Goal: Find specific page/section: Find specific page/section

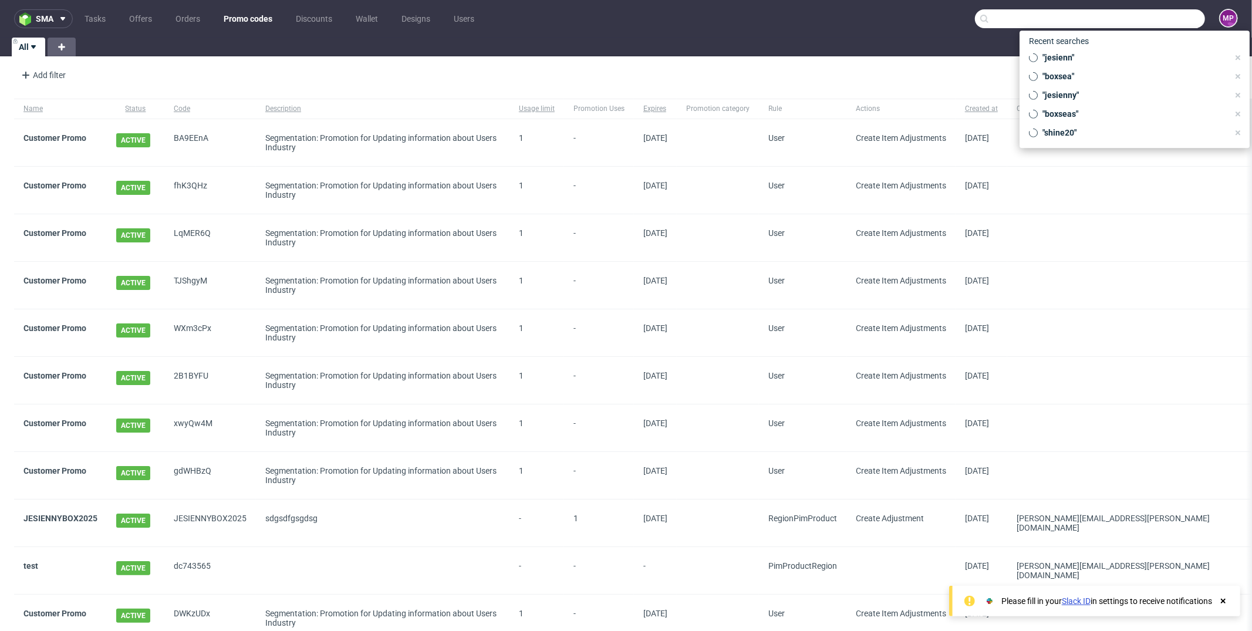
click at [1150, 17] on input "text" at bounding box center [1090, 18] width 230 height 19
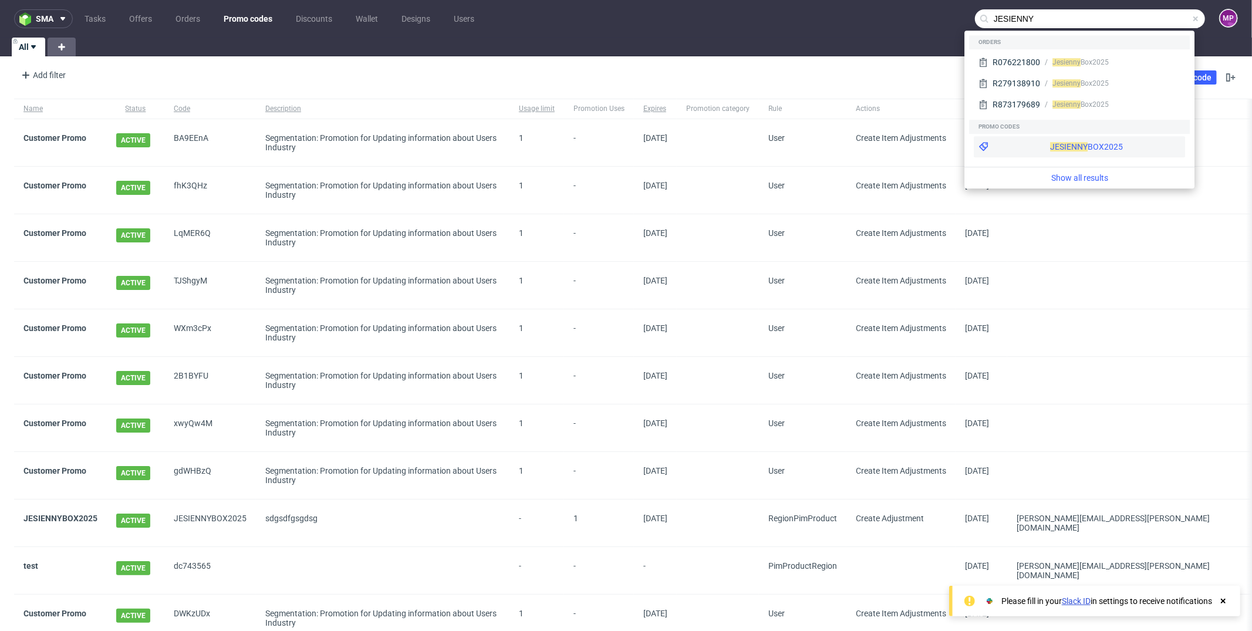
type input "JESIENNY"
click at [1050, 149] on div "JESIENNY BOX2025" at bounding box center [1086, 147] width 73 height 12
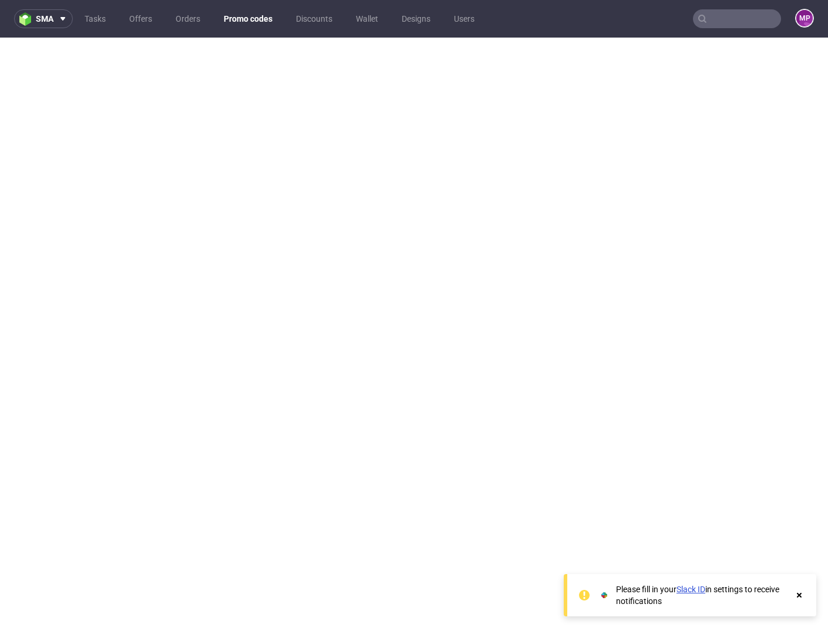
click at [244, 16] on link "Promo codes" at bounding box center [248, 18] width 63 height 19
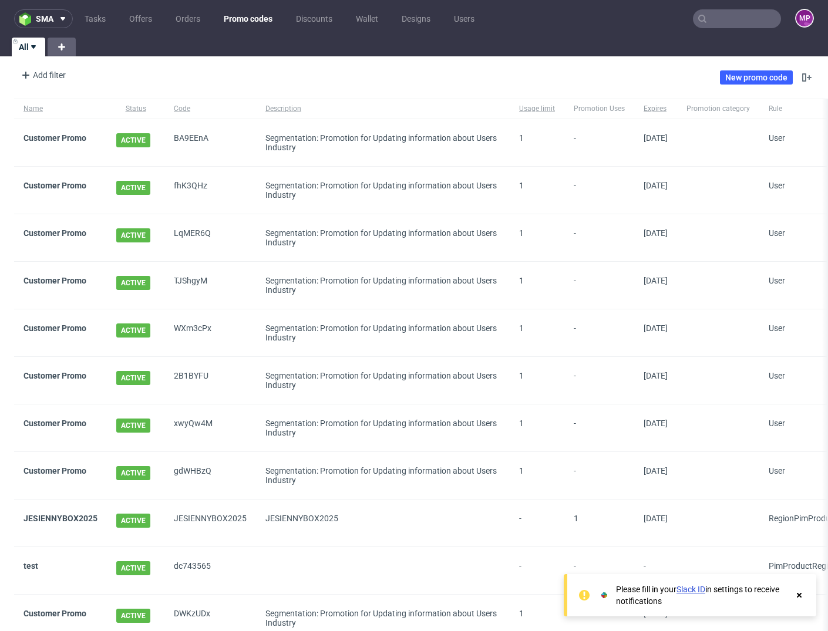
click at [733, 24] on input "text" at bounding box center [737, 18] width 88 height 19
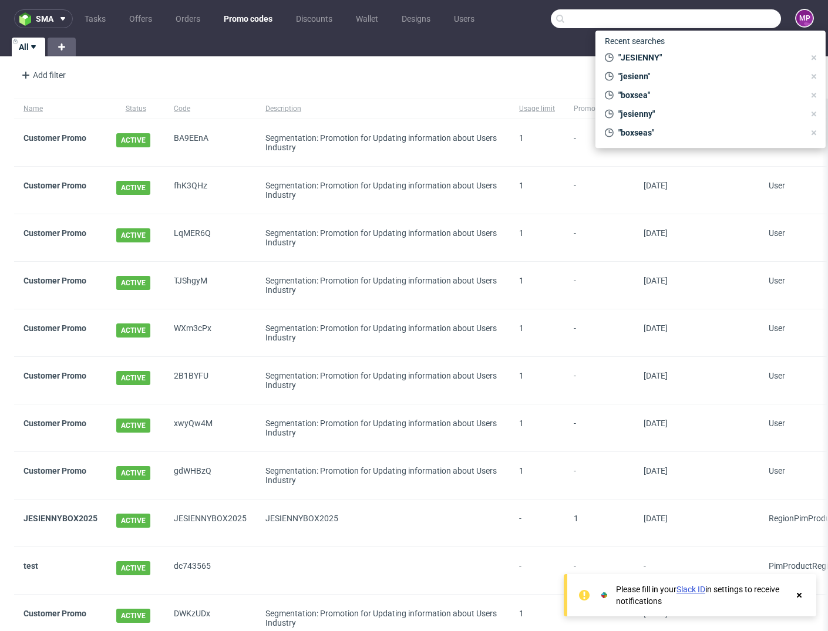
click at [477, 85] on div "Add filter Hide filters Clear all New promo code" at bounding box center [414, 77] width 828 height 33
click at [708, 18] on input "text" at bounding box center [666, 18] width 230 height 19
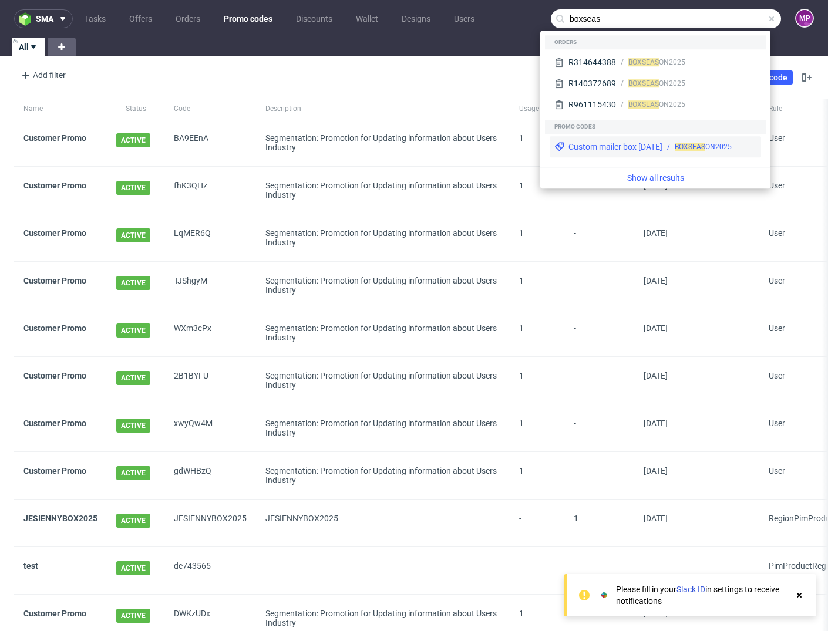
type input "boxseas"
click at [651, 148] on div "Custom mailer box [DATE]" at bounding box center [615, 147] width 94 height 12
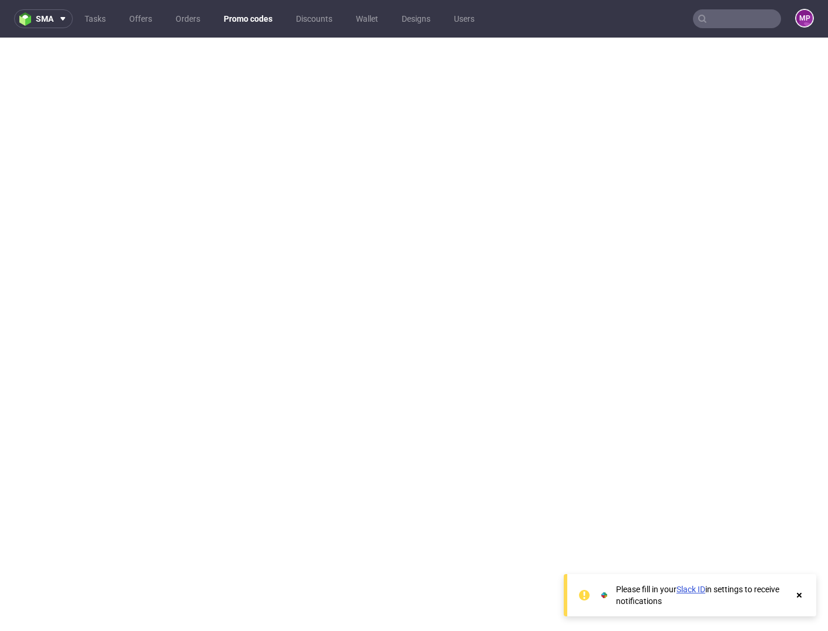
click at [237, 16] on link "Promo codes" at bounding box center [248, 18] width 63 height 19
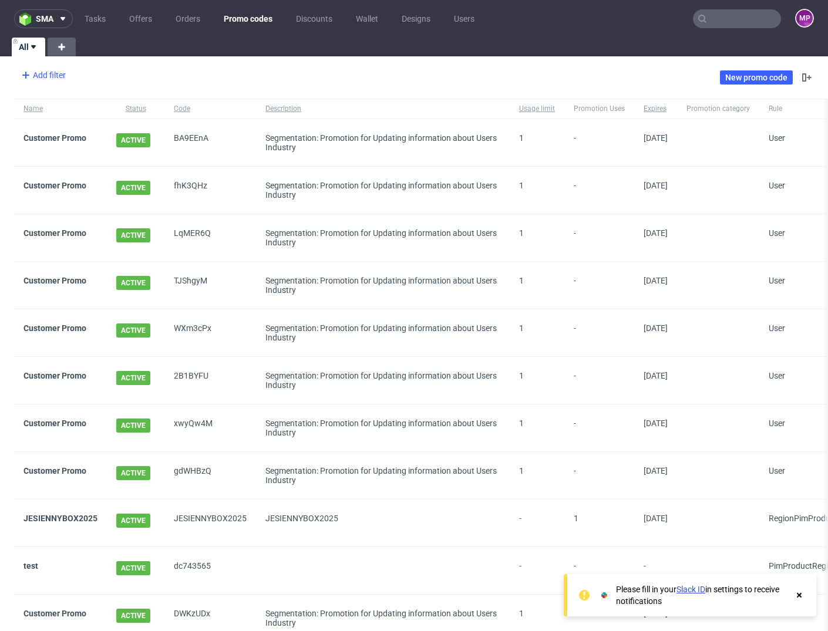
click at [40, 77] on div "Add filter" at bounding box center [42, 75] width 52 height 19
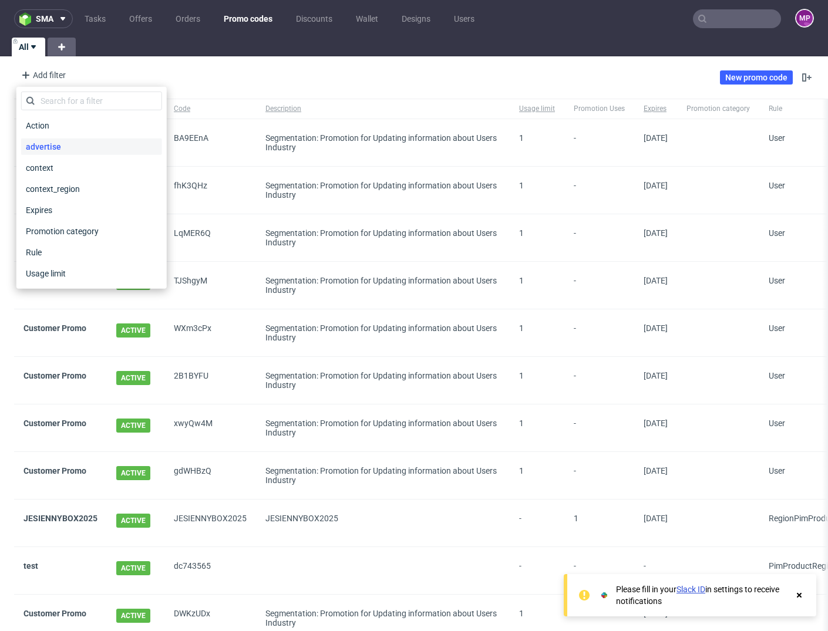
click at [60, 144] on span "advertise" at bounding box center [43, 147] width 45 height 16
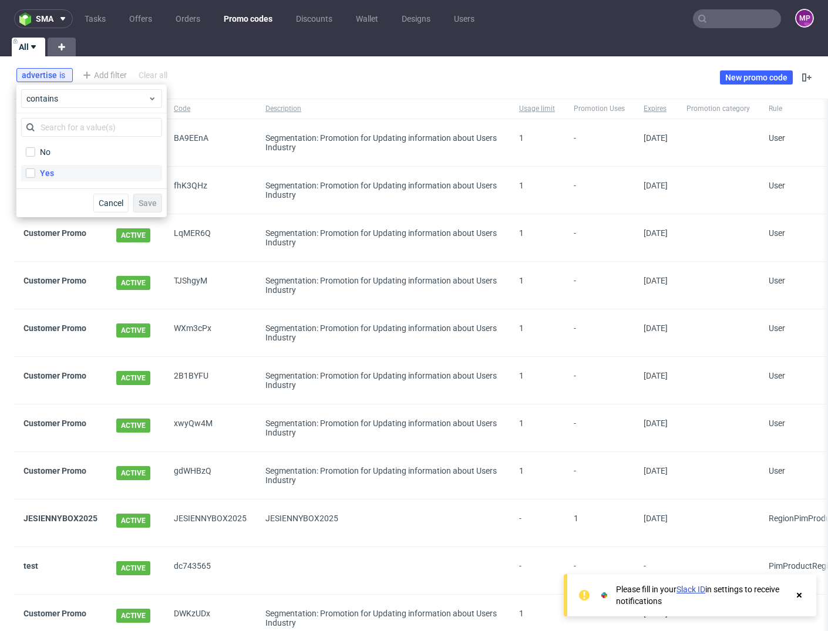
click at [50, 169] on div "Yes" at bounding box center [47, 173] width 14 height 12
click at [35, 169] on input "Yes" at bounding box center [30, 172] width 9 height 9
checkbox input "true"
click at [140, 208] on button "Save" at bounding box center [147, 203] width 29 height 19
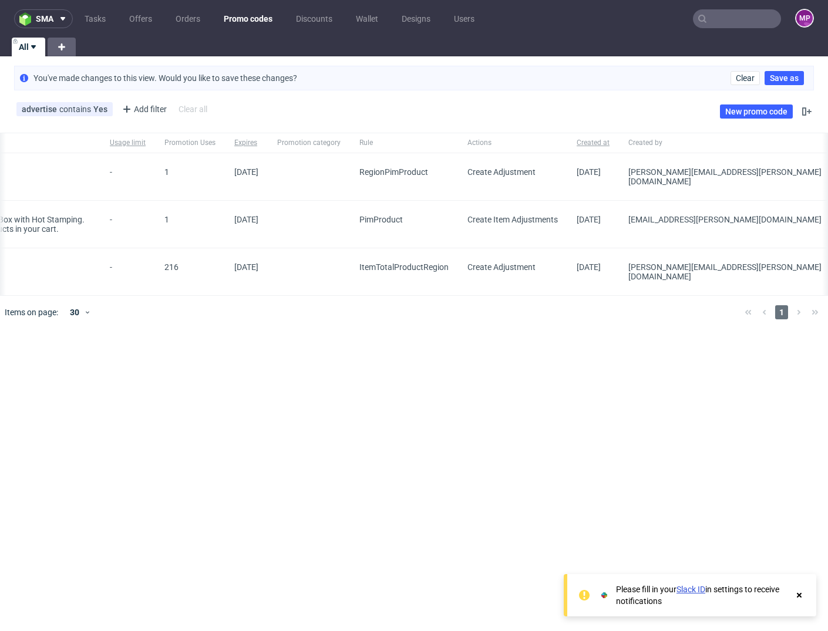
scroll to position [0, 590]
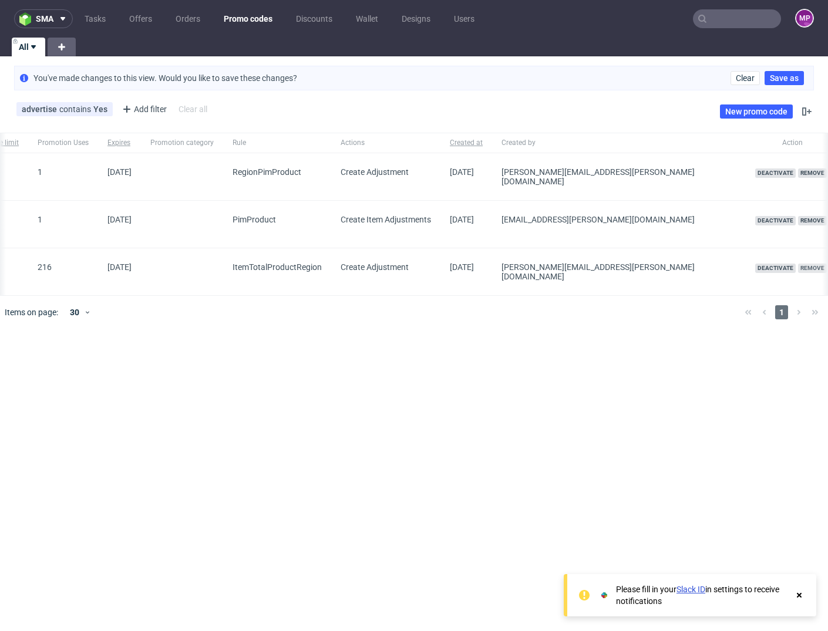
click at [798, 264] on span "Remove" at bounding box center [812, 268] width 29 height 9
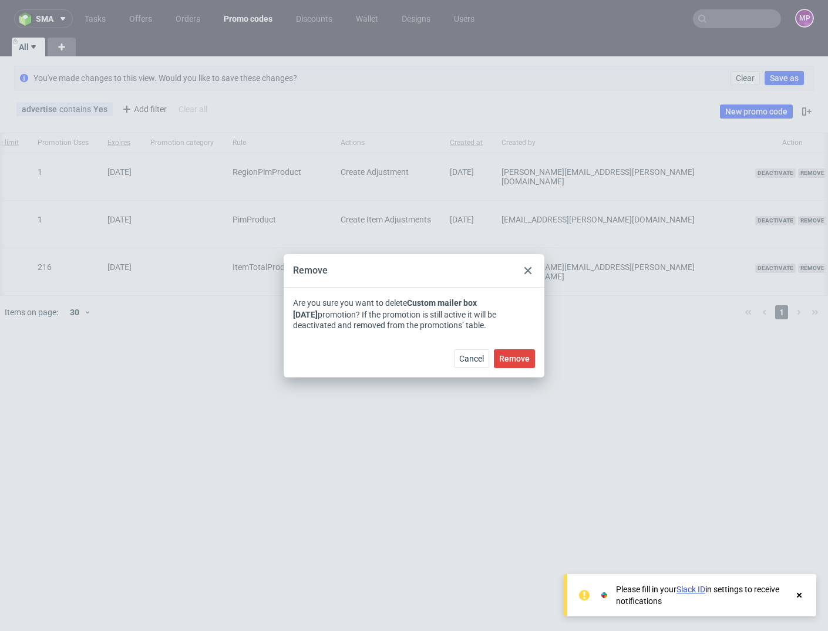
click at [521, 369] on div "Cancel Remove" at bounding box center [414, 358] width 261 height 38
click at [521, 360] on span "Remove" at bounding box center [514, 359] width 31 height 8
click at [464, 358] on span "Cancel" at bounding box center [471, 359] width 25 height 8
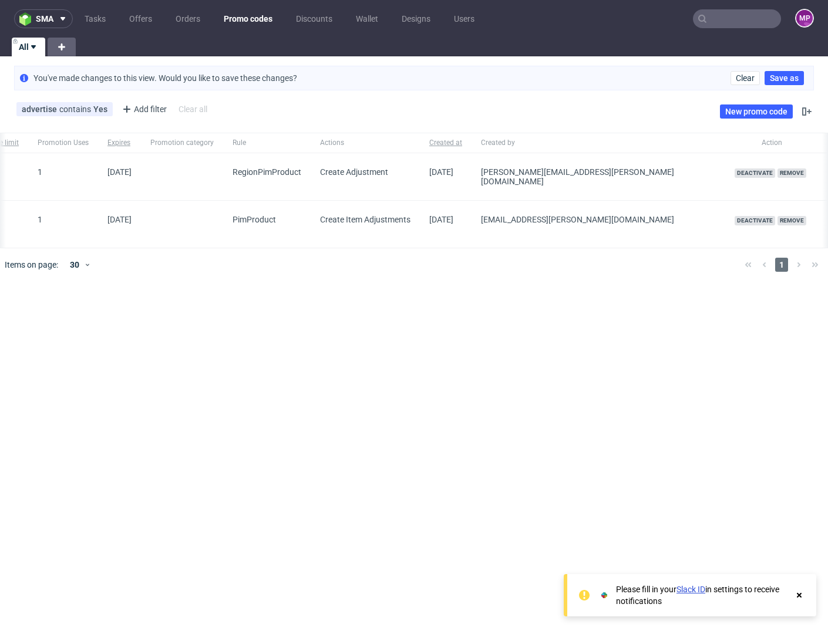
scroll to position [0, 0]
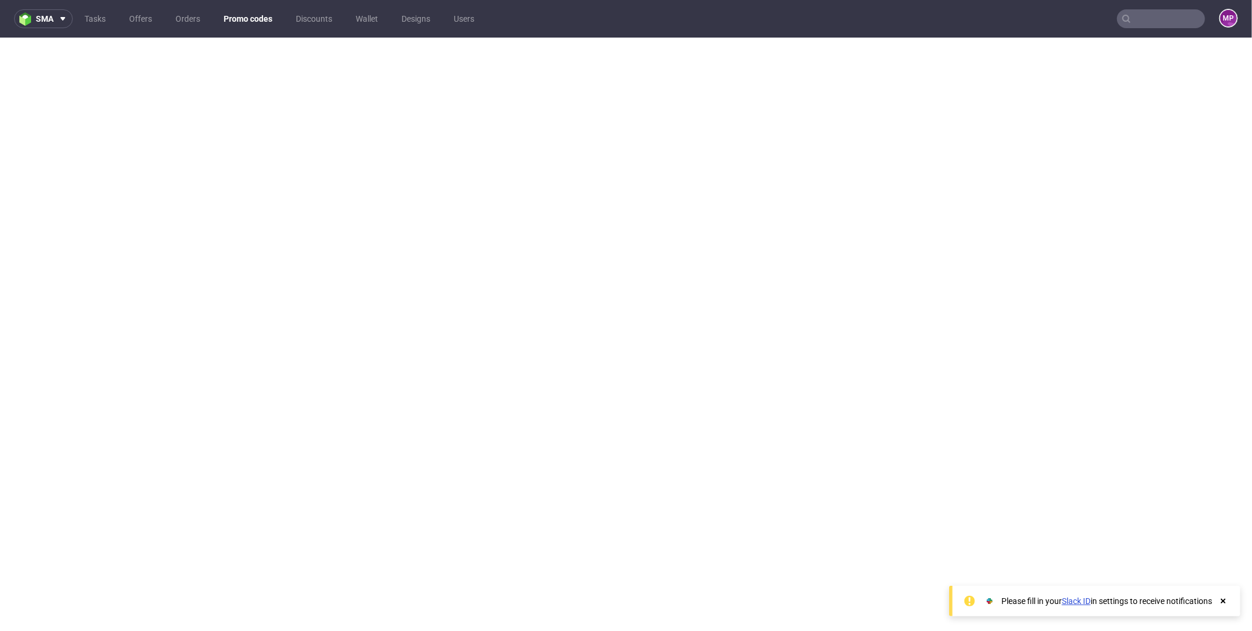
click at [246, 21] on link "Promo codes" at bounding box center [248, 18] width 63 height 19
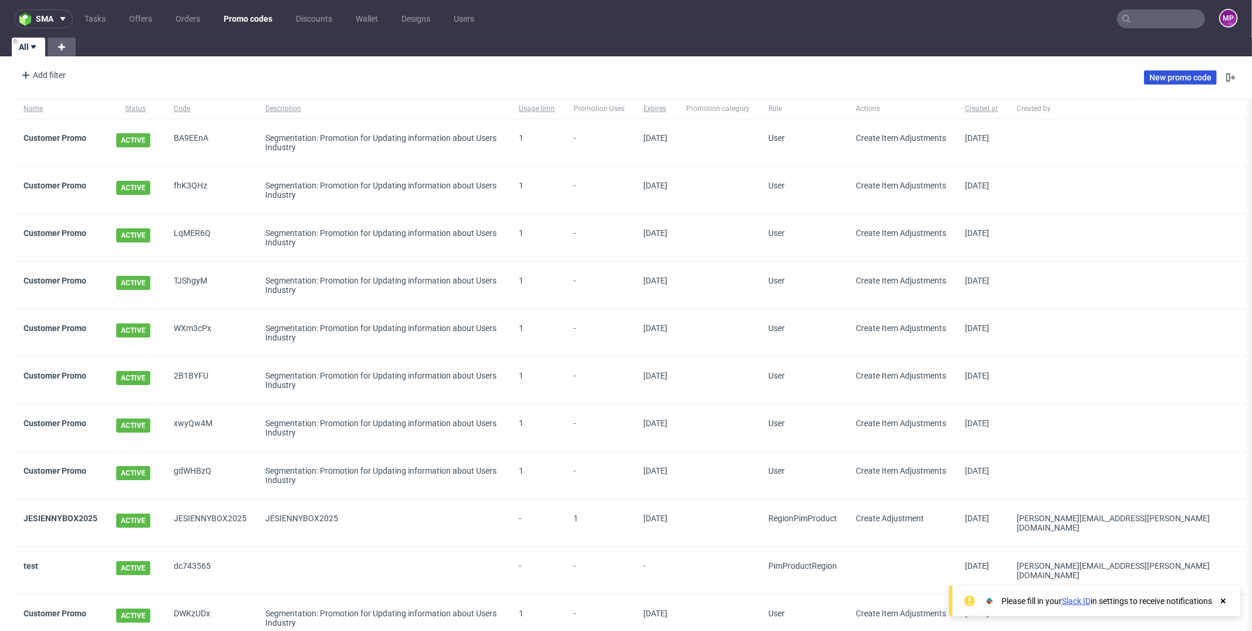
click at [1152, 83] on link "New promo code" at bounding box center [1180, 77] width 73 height 14
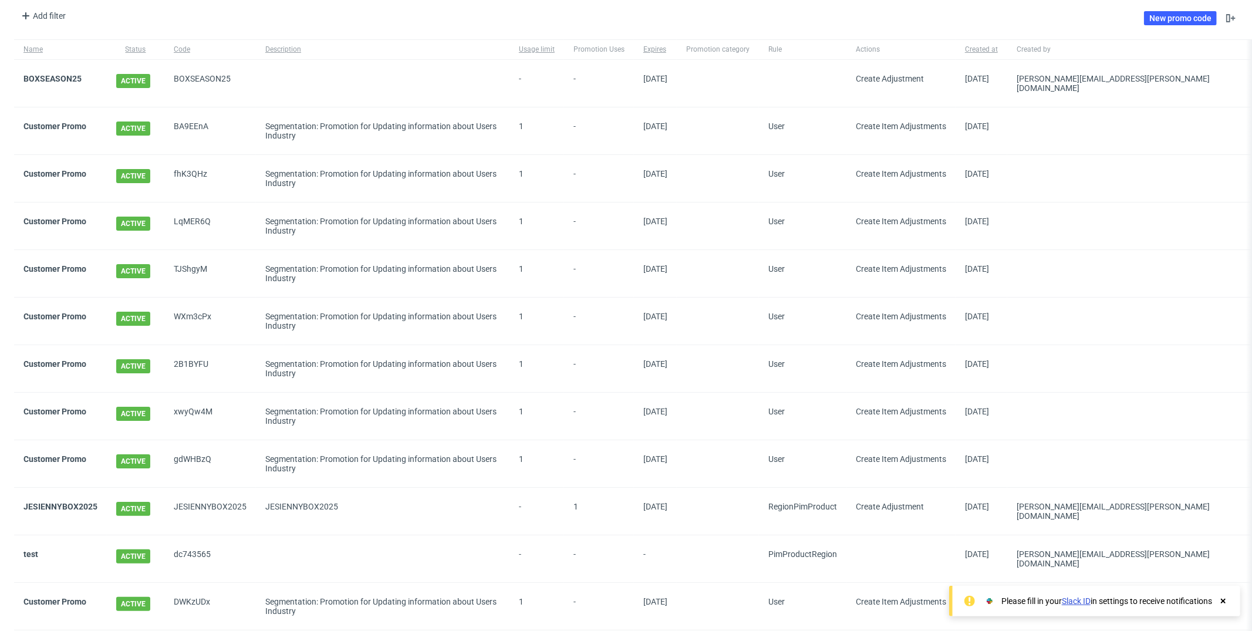
scroll to position [65, 0]
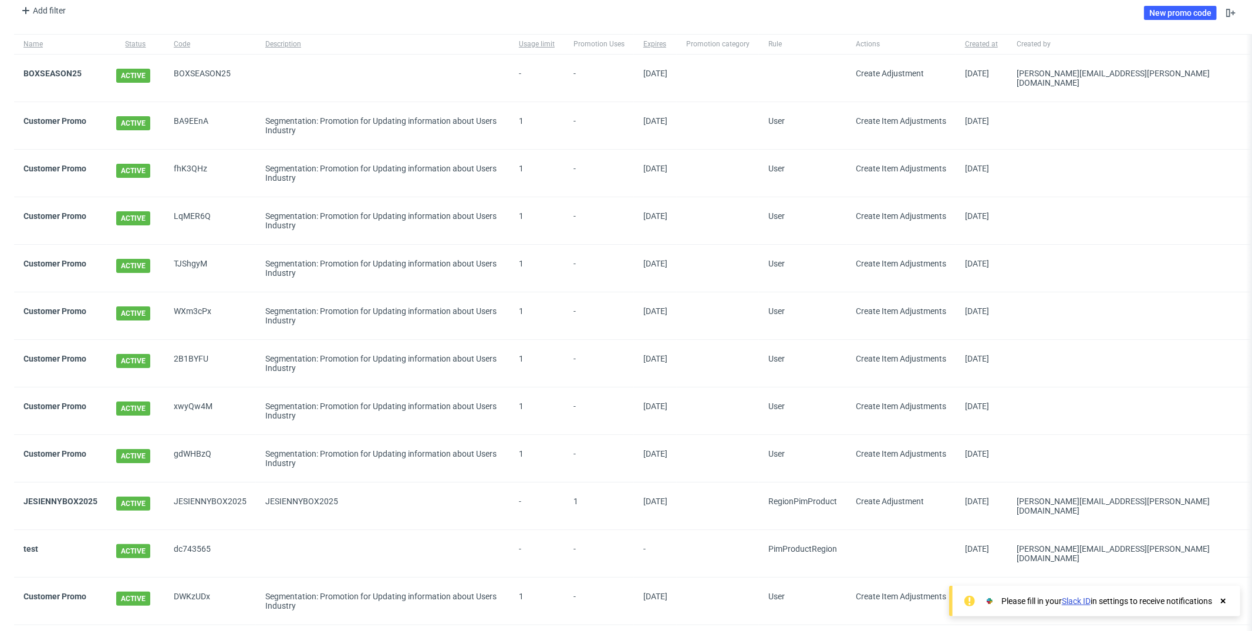
click at [57, 488] on div "JESIENNYBOX2025" at bounding box center [60, 505] width 93 height 47
click at [78, 497] on link "JESIENNYBOX2025" at bounding box center [60, 501] width 74 height 9
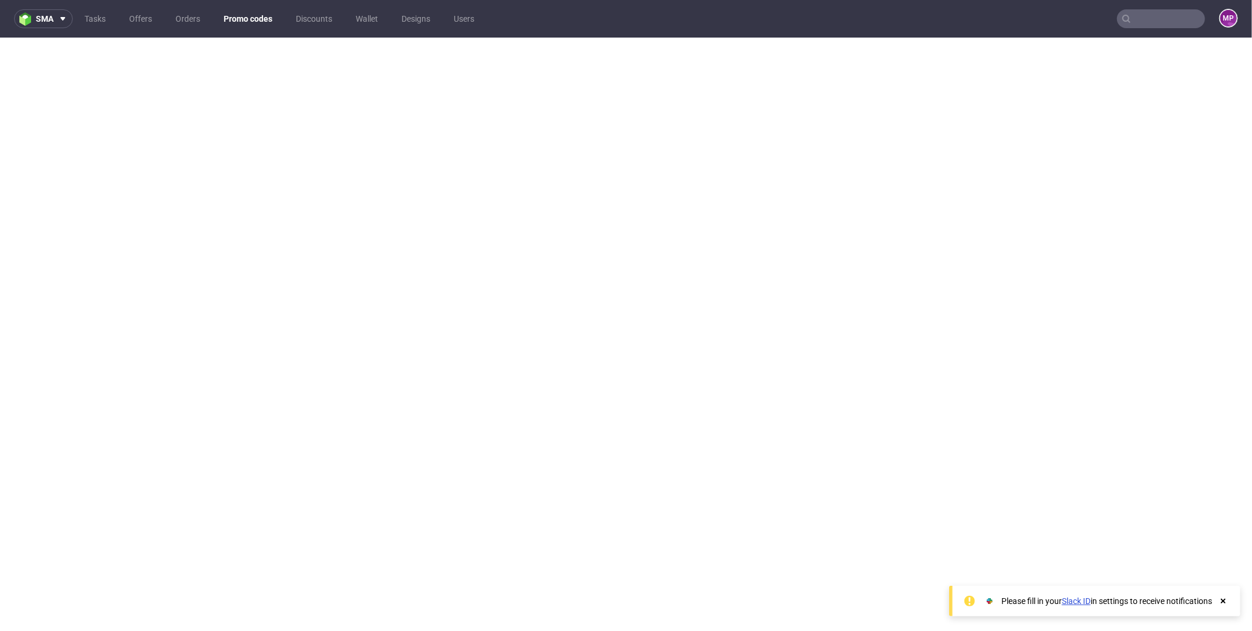
click at [250, 21] on link "Promo codes" at bounding box center [248, 18] width 63 height 19
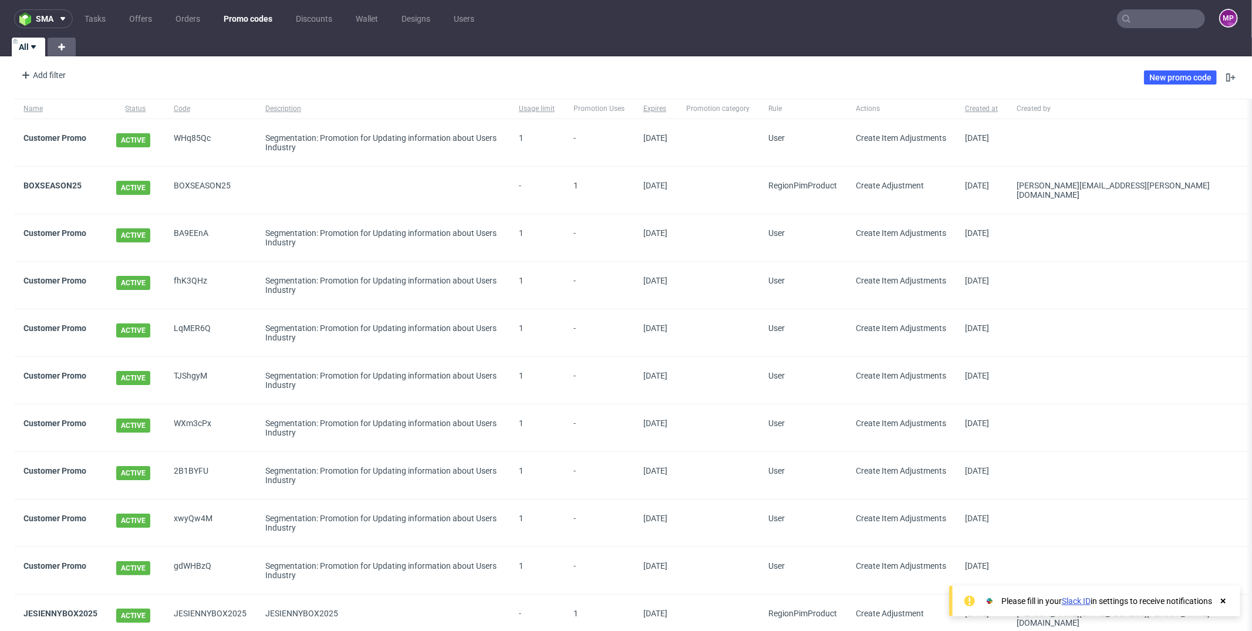
click at [69, 75] on div "Add filter Hide filters Clear all" at bounding box center [42, 75] width 56 height 19
click at [52, 77] on div "Add filter" at bounding box center [42, 75] width 52 height 19
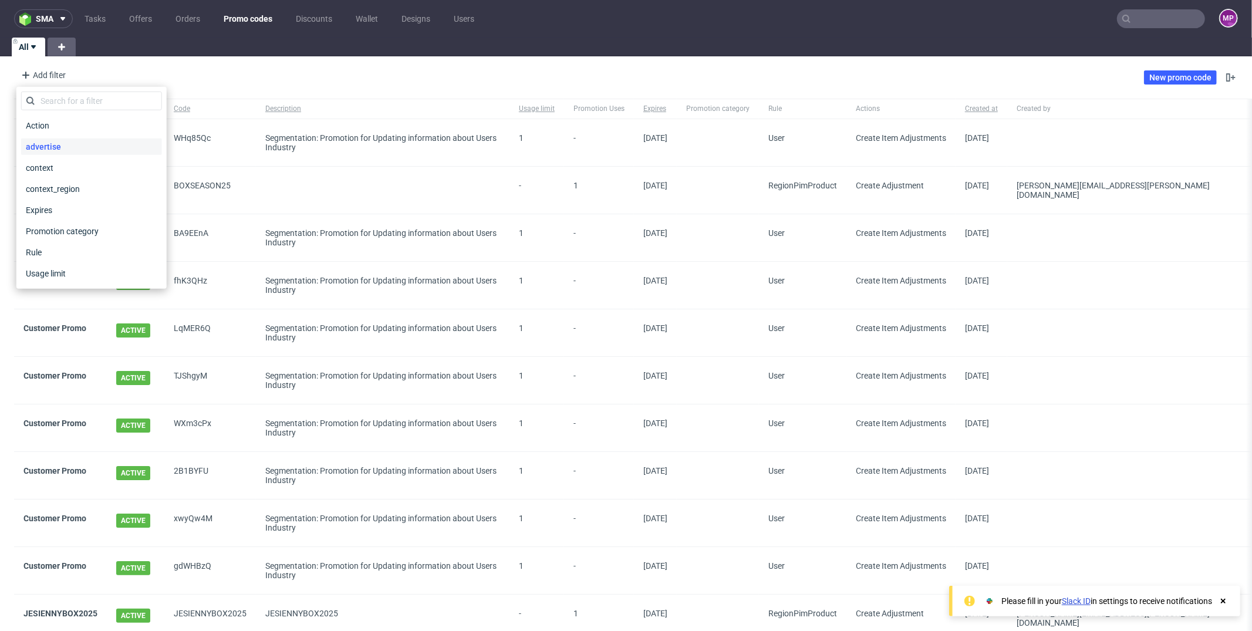
click at [49, 147] on span "advertise" at bounding box center [43, 147] width 45 height 16
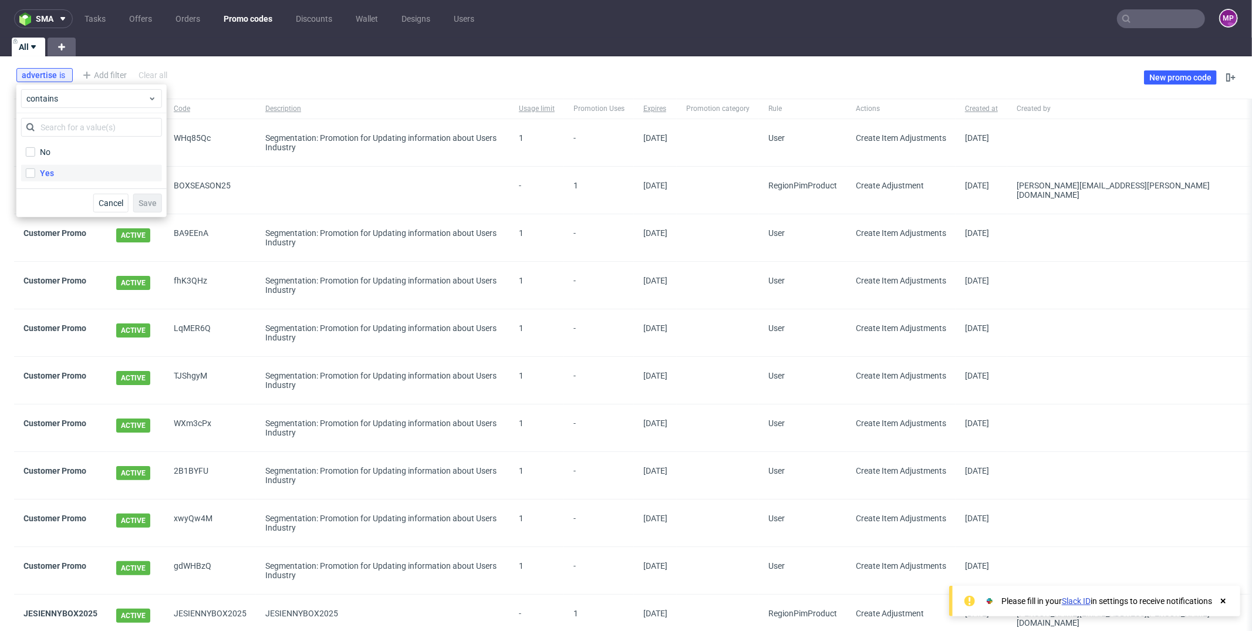
click at [40, 171] on div "Yes" at bounding box center [47, 173] width 14 height 12
click at [35, 171] on input "Yes" at bounding box center [30, 172] width 9 height 9
checkbox input "true"
click at [147, 202] on span "Save" at bounding box center [148, 203] width 18 height 8
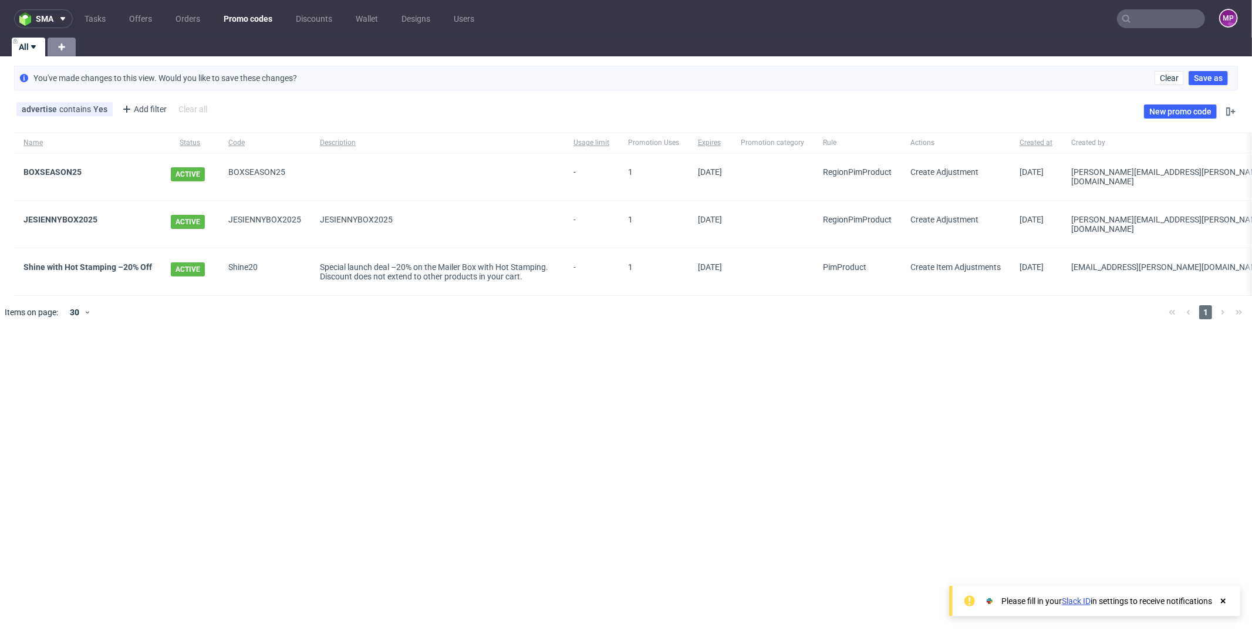
click at [55, 46] on icon at bounding box center [62, 47] width 14 height 14
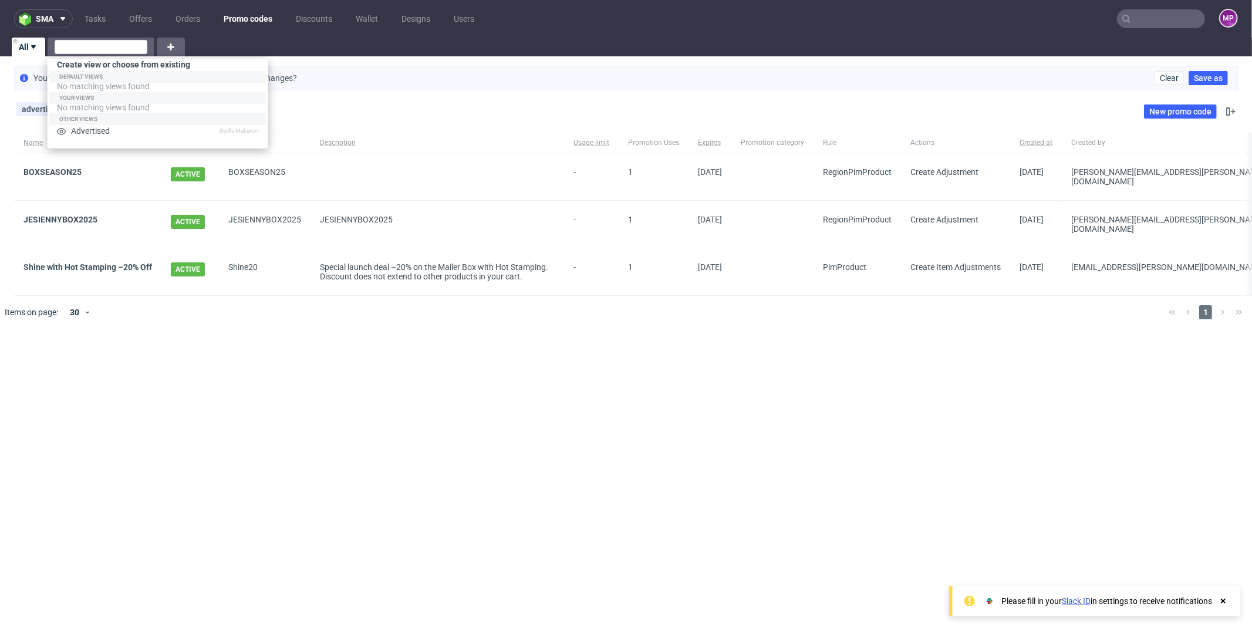
click at [334, 65] on div "You've made changes to this view. Would you like to save these changes? Clear S…" at bounding box center [626, 78] width 1252 height 34
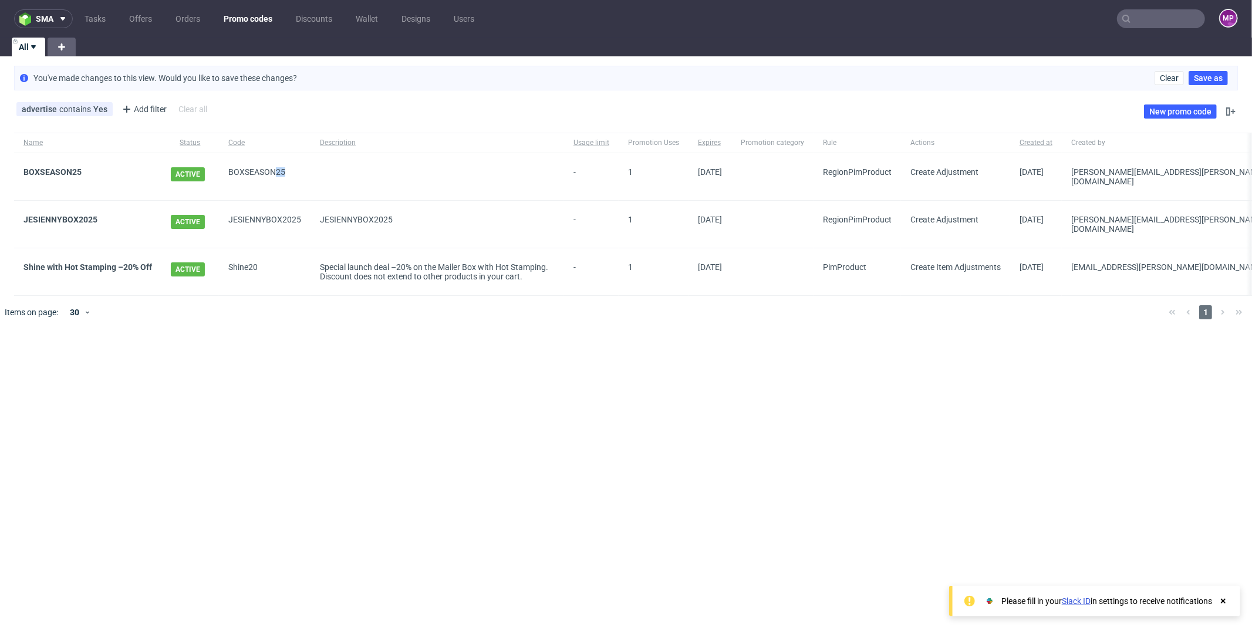
drag, startPoint x: 275, startPoint y: 172, endPoint x: 285, endPoint y: 172, distance: 9.4
click at [285, 172] on span "BOXSEASON25" at bounding box center [264, 176] width 73 height 19
click at [259, 215] on span "JESIENNYBOX2025" at bounding box center [264, 224] width 73 height 19
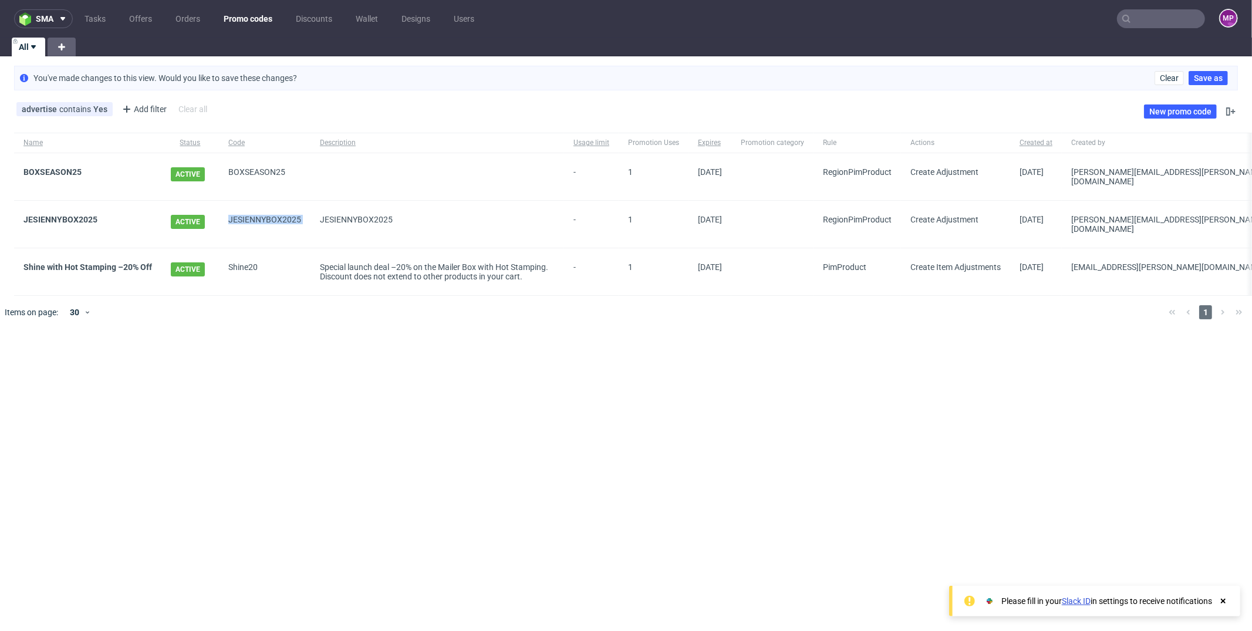
click at [259, 215] on span "JESIENNYBOX2025" at bounding box center [264, 224] width 73 height 19
copy span "JESIENNYBOX2025"
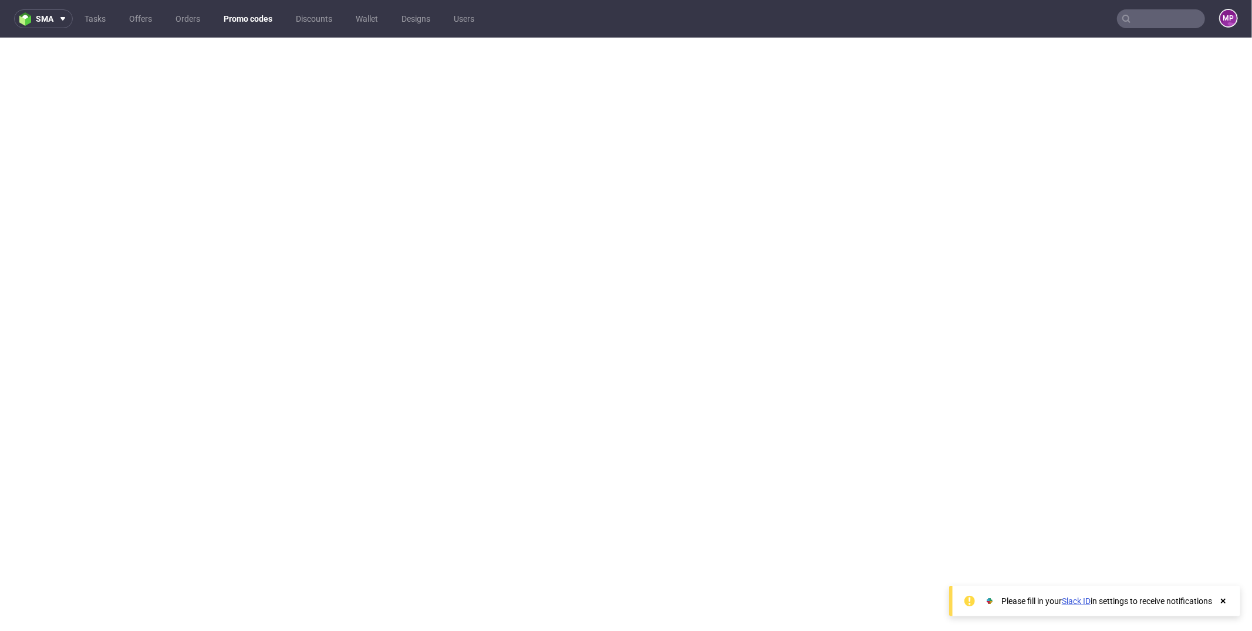
click at [237, 15] on link "Promo codes" at bounding box center [248, 18] width 63 height 19
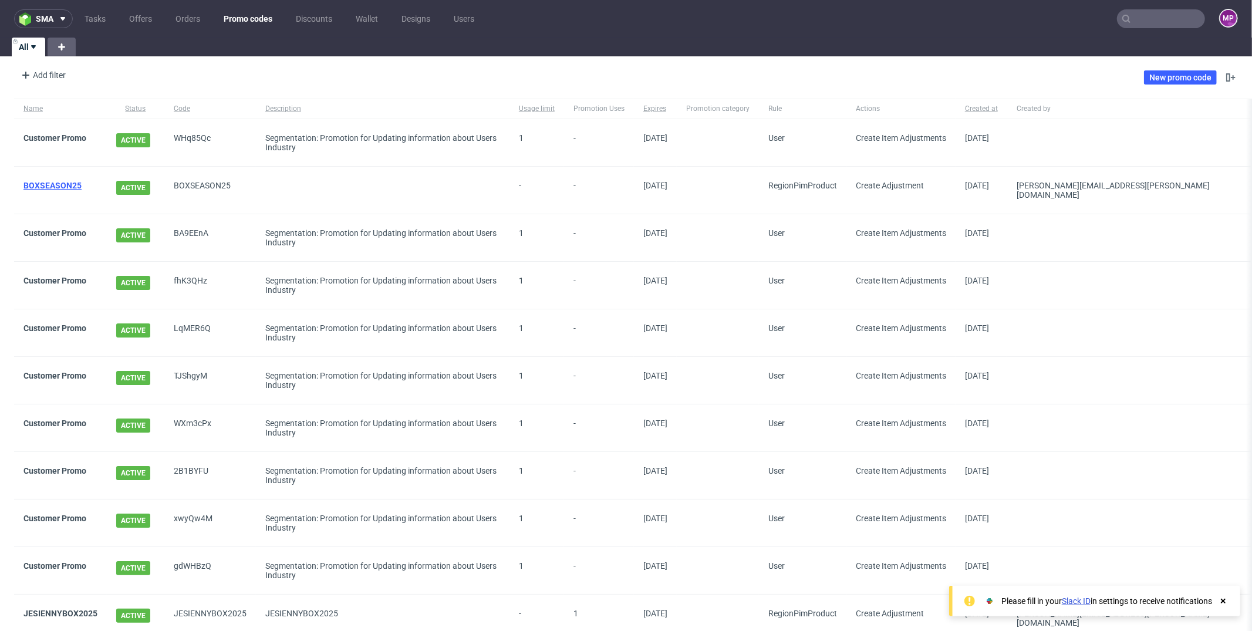
click at [62, 185] on link "BOXSEASON25" at bounding box center [52, 185] width 58 height 9
click at [73, 182] on link "BOXSEASON2025" at bounding box center [57, 185] width 68 height 9
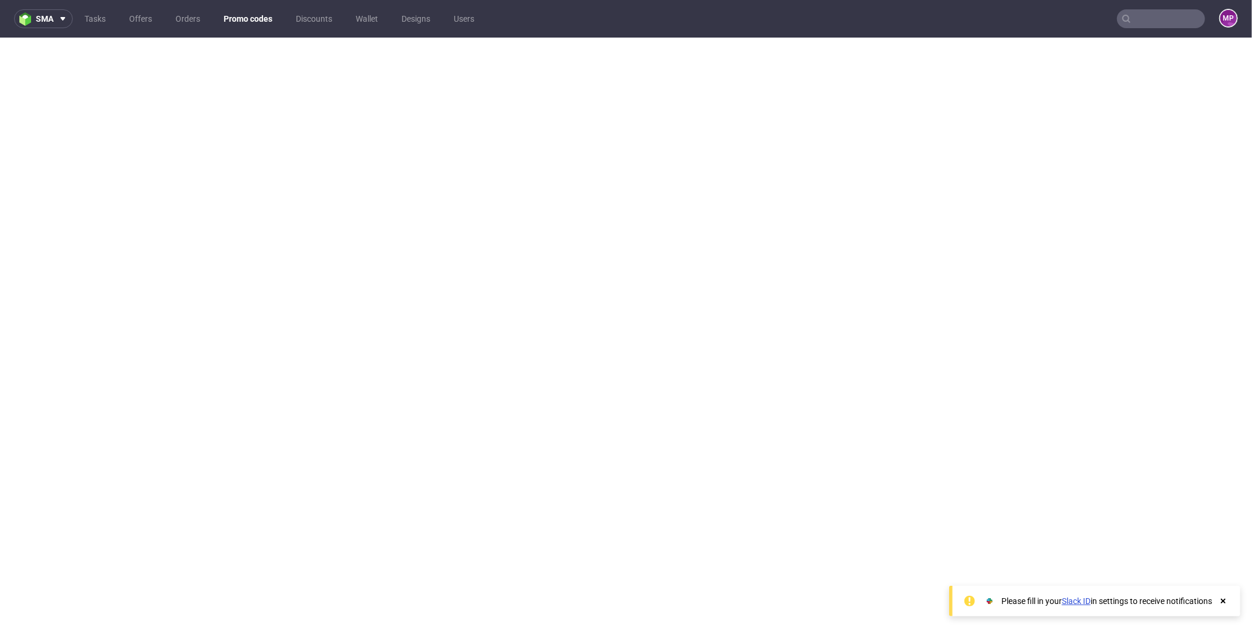
click at [239, 18] on link "Promo codes" at bounding box center [248, 18] width 63 height 19
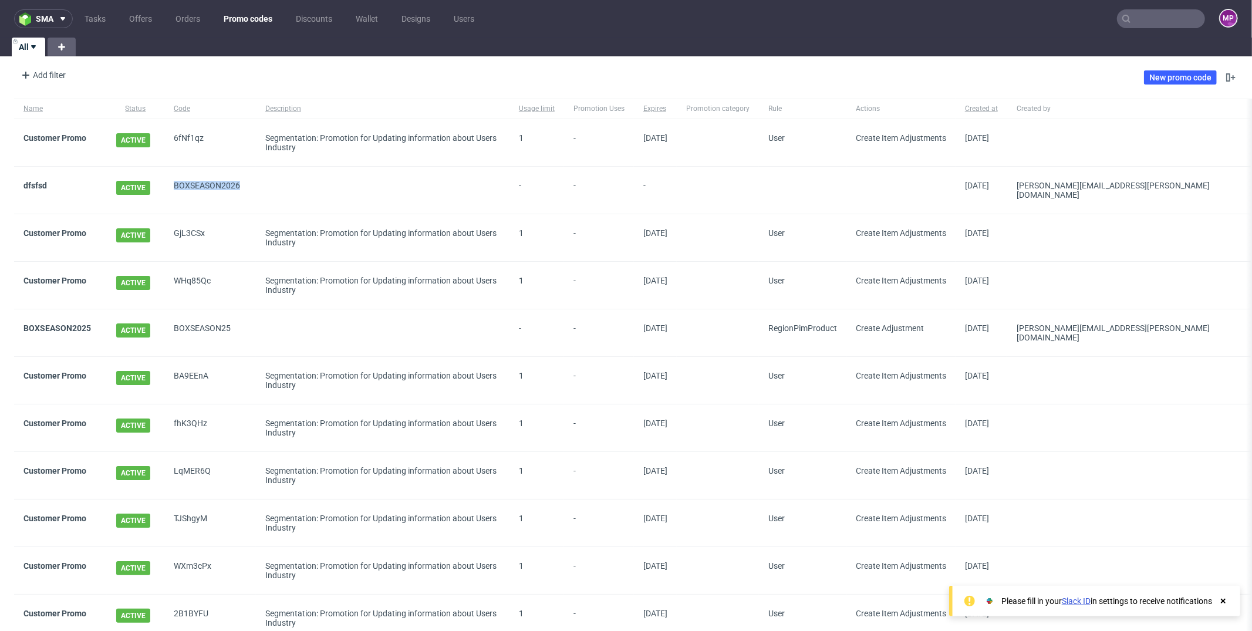
drag, startPoint x: 174, startPoint y: 178, endPoint x: 264, endPoint y: 201, distance: 92.5
click at [241, 200] on div "BOXSEASON2026" at bounding box center [210, 190] width 92 height 47
click at [269, 201] on div at bounding box center [383, 190] width 254 height 47
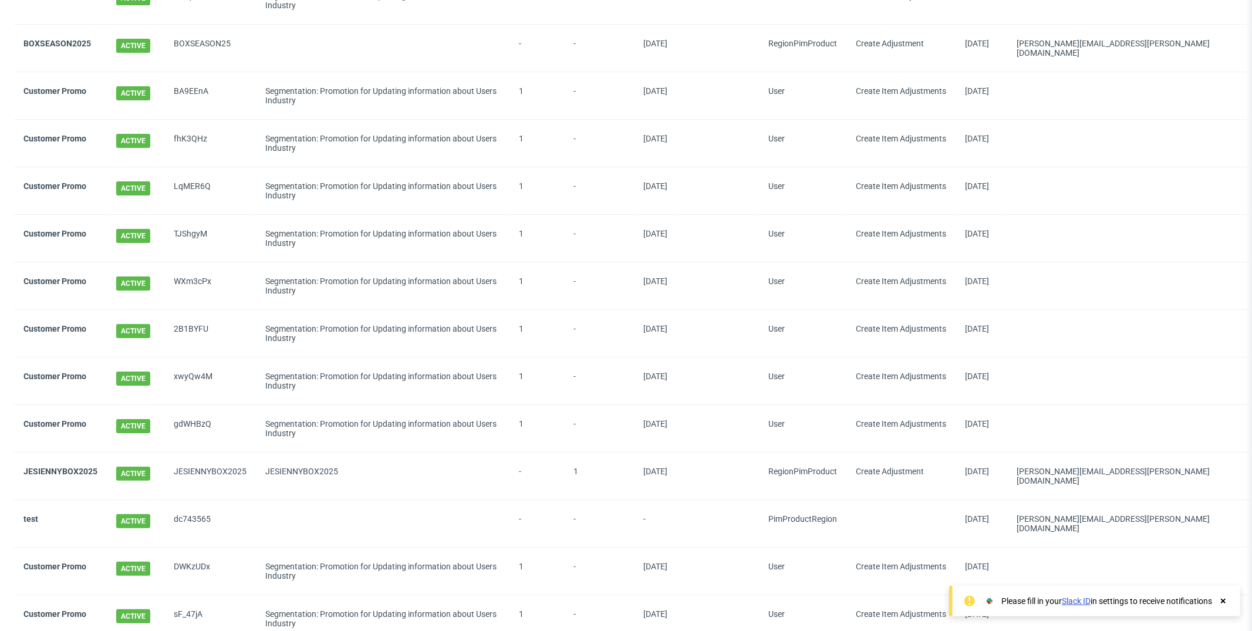
scroll to position [273, 0]
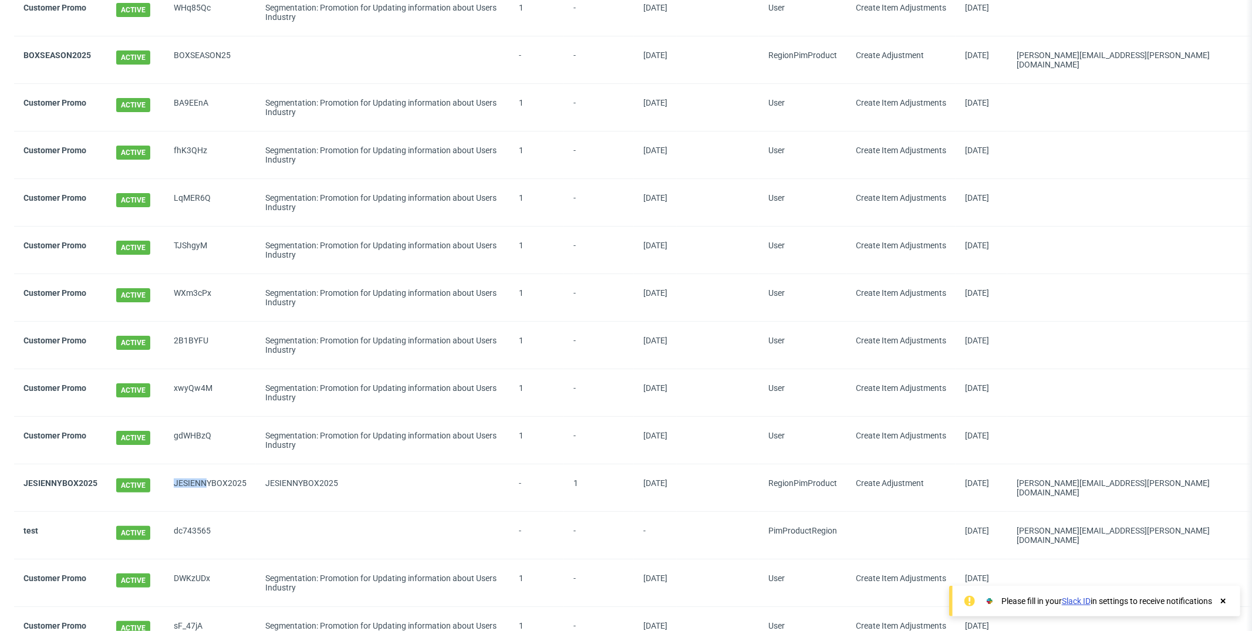
drag, startPoint x: 167, startPoint y: 467, endPoint x: 238, endPoint y: 467, distance: 71.0
click at [236, 467] on div "JESIENNYBOX2025" at bounding box center [210, 487] width 92 height 47
click at [238, 478] on span "JESIENNYBOX2025" at bounding box center [210, 487] width 73 height 19
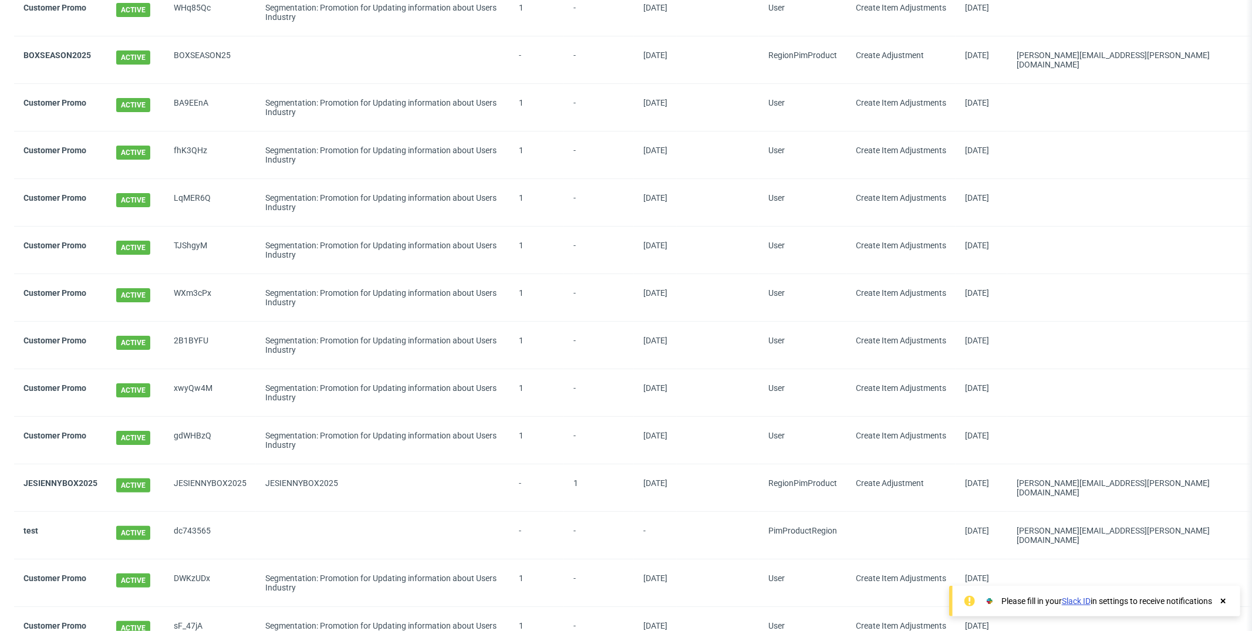
click at [325, 478] on div "JESIENNYBOX2025" at bounding box center [382, 482] width 235 height 9
click at [374, 481] on div "JESIENNYBOX2025" at bounding box center [383, 487] width 254 height 47
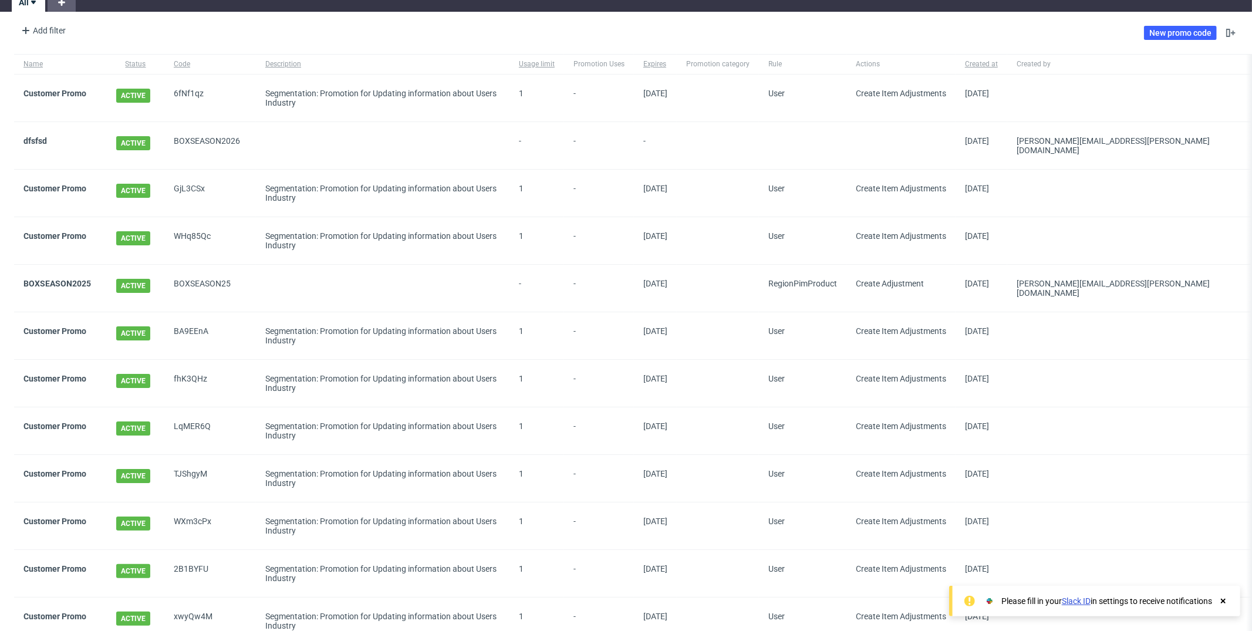
scroll to position [0, 0]
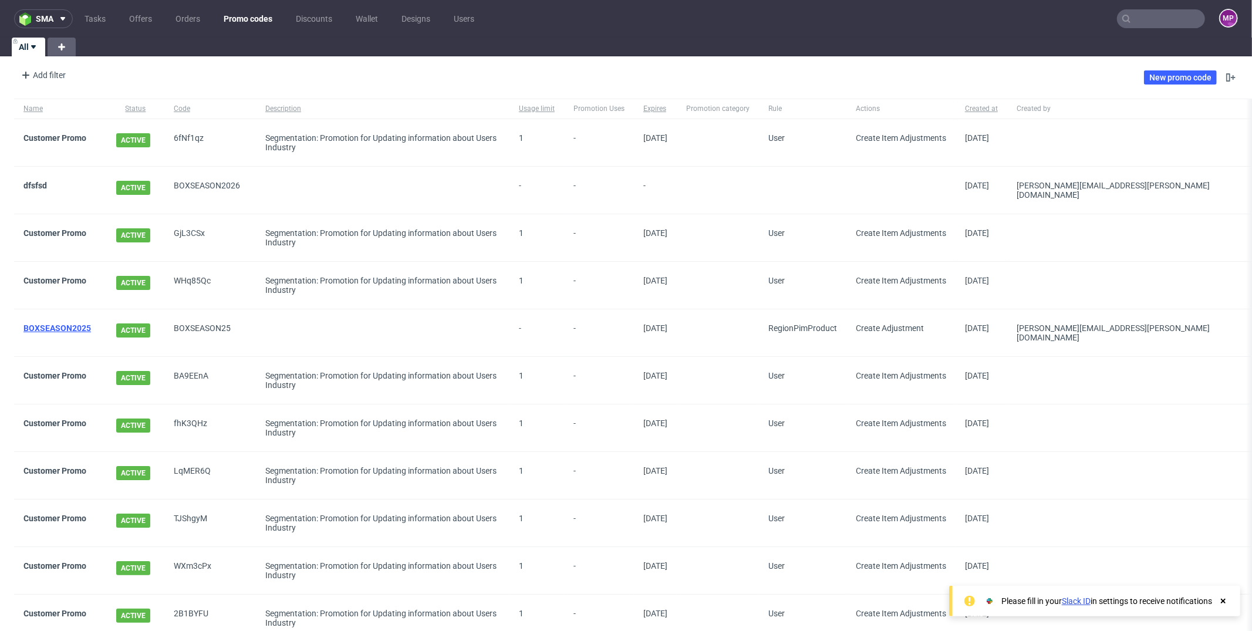
click at [50, 323] on link "BOXSEASON2025" at bounding box center [57, 327] width 68 height 9
